Goal: Register for event/course

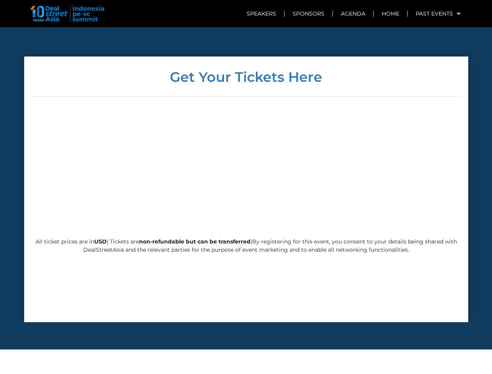
scroll to position [1880, 0]
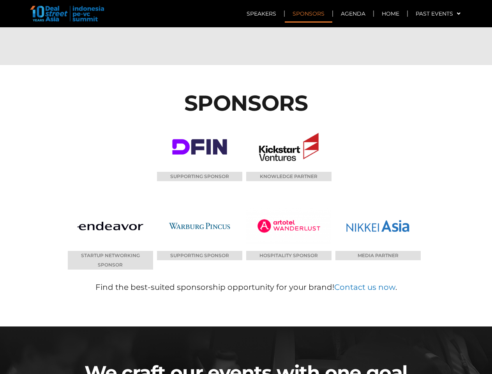
scroll to position [3745, 0]
